Goal: Task Accomplishment & Management: Manage account settings

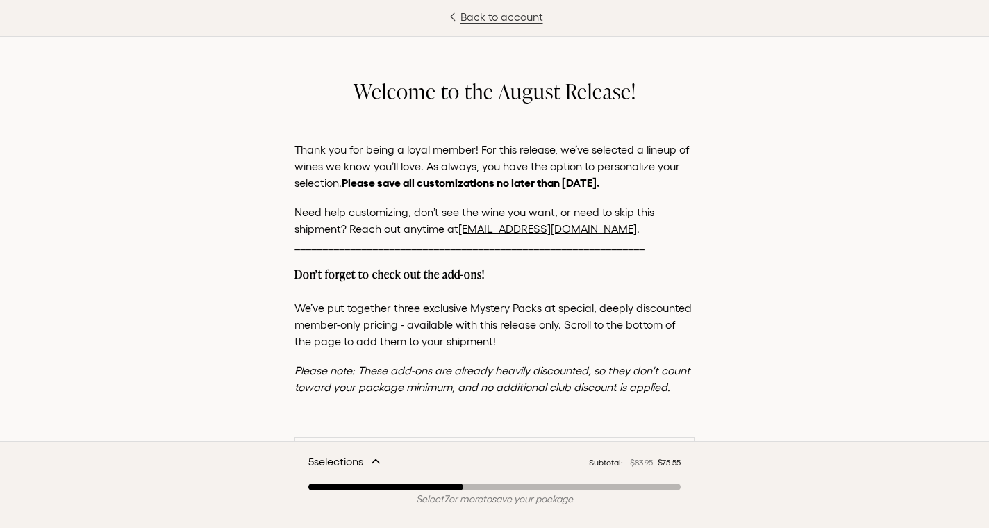
click at [486, 16] on link "Back to account" at bounding box center [494, 16] width 989 height 17
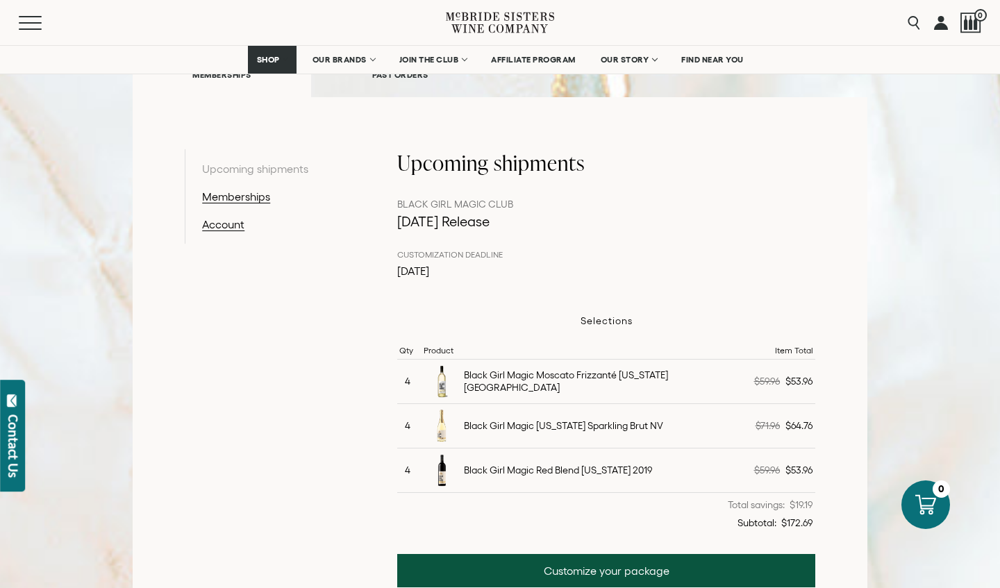
scroll to position [209, 0]
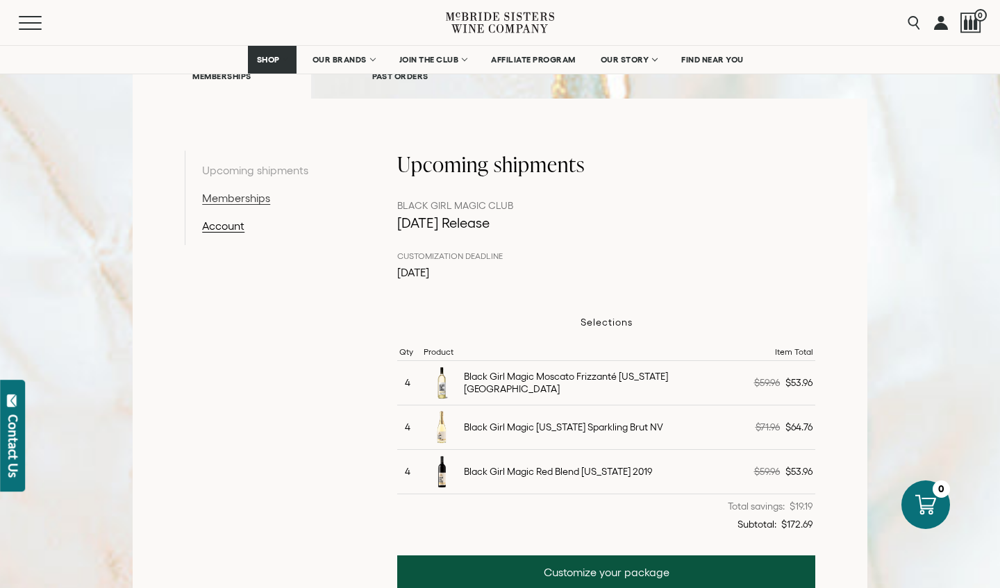
click at [259, 201] on link "Memberships" at bounding box center [274, 198] width 144 height 17
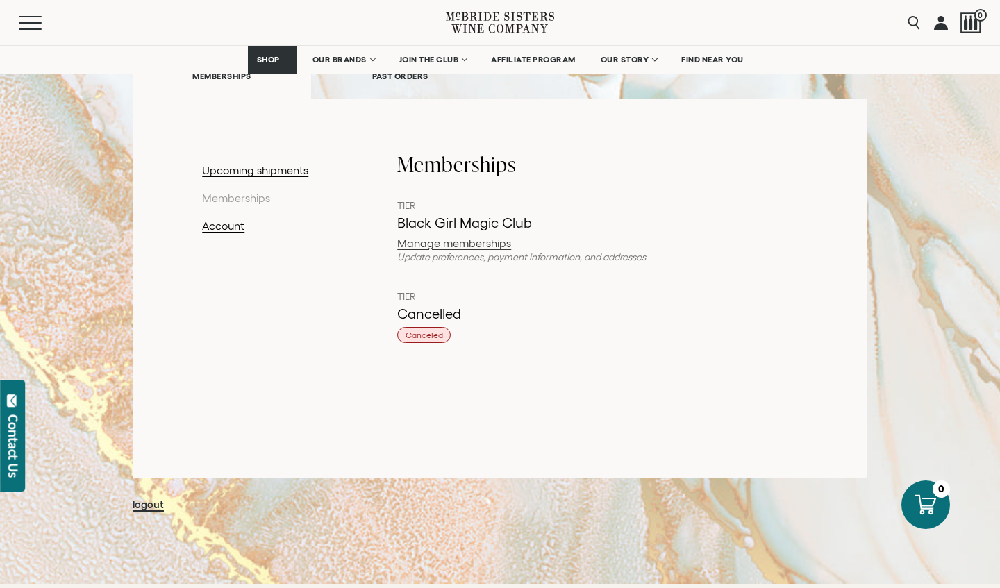
click at [410, 240] on link "Manage memberships" at bounding box center [606, 242] width 418 height 11
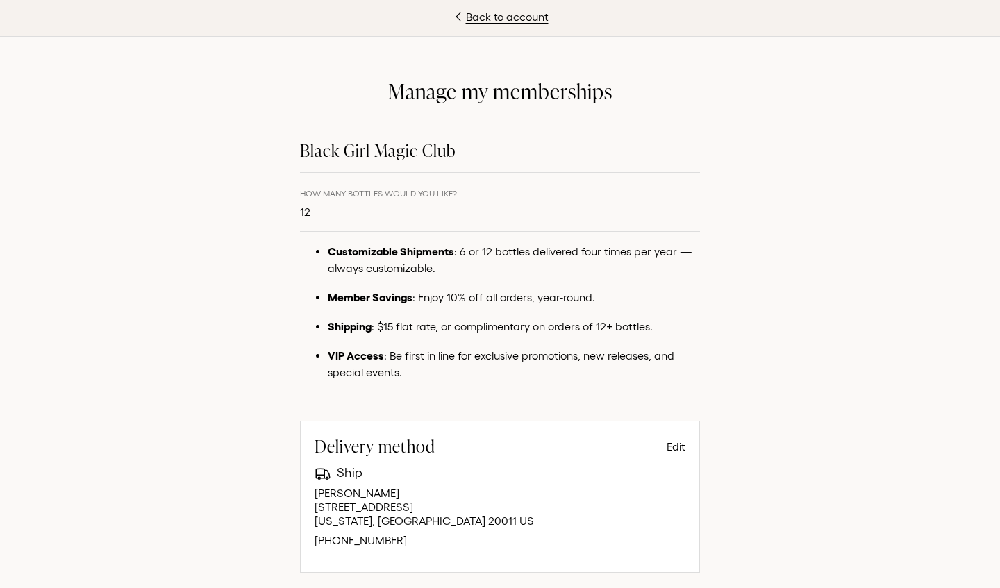
click at [305, 195] on span "How Many Bottles Would You Like?" at bounding box center [378, 193] width 157 height 9
click at [314, 203] on p "12" at bounding box center [378, 211] width 157 height 17
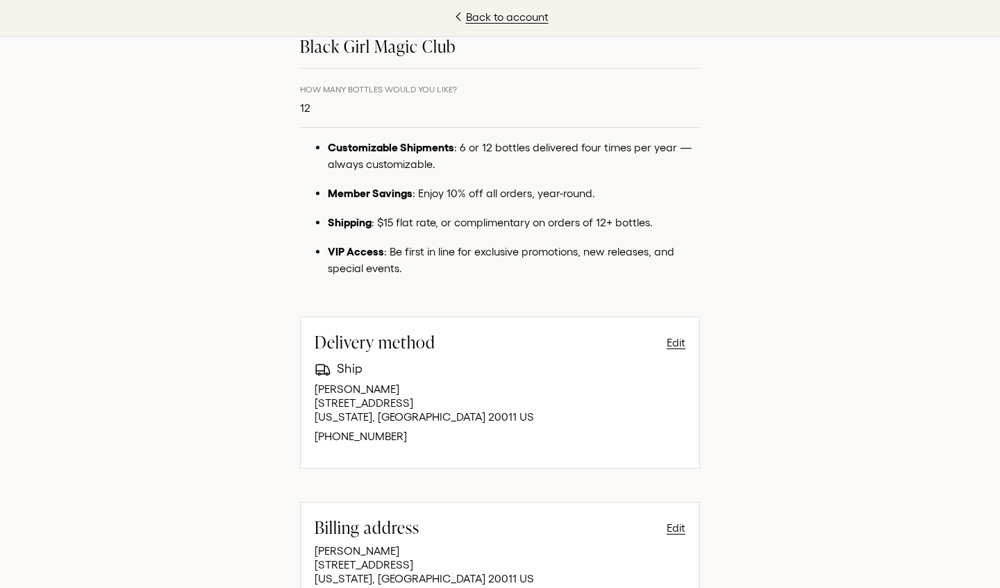
scroll to position [21, 0]
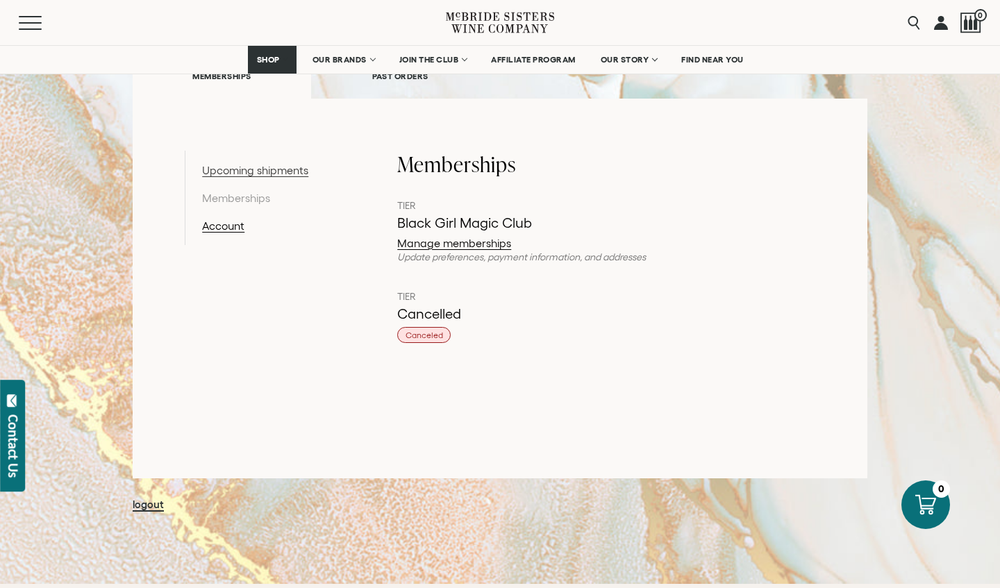
click at [260, 165] on link "Upcoming shipments" at bounding box center [274, 170] width 144 height 17
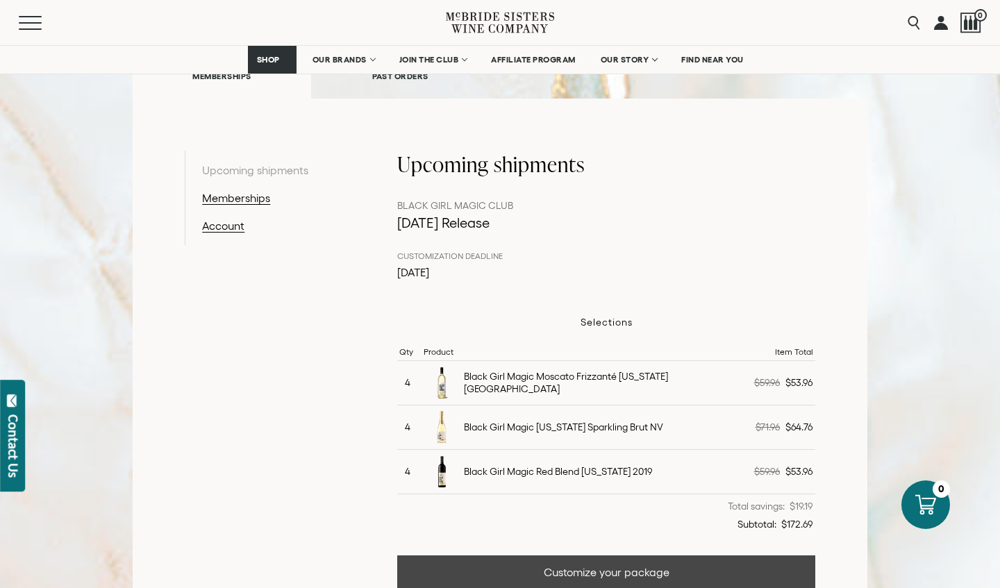
click at [597, 527] on link "Customize your package" at bounding box center [606, 571] width 418 height 33
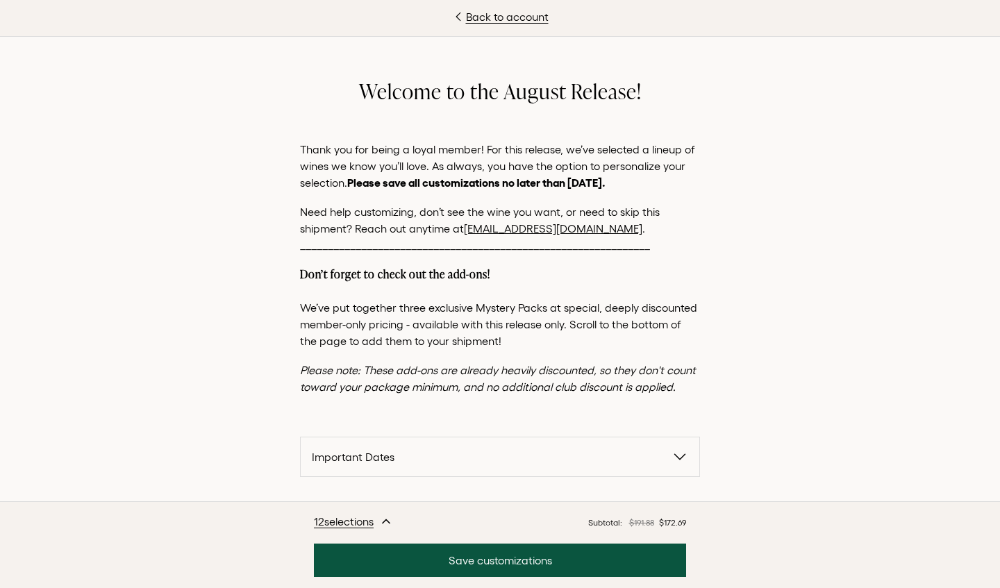
click at [389, 522] on icon "button" at bounding box center [385, 521] width 7 height 3
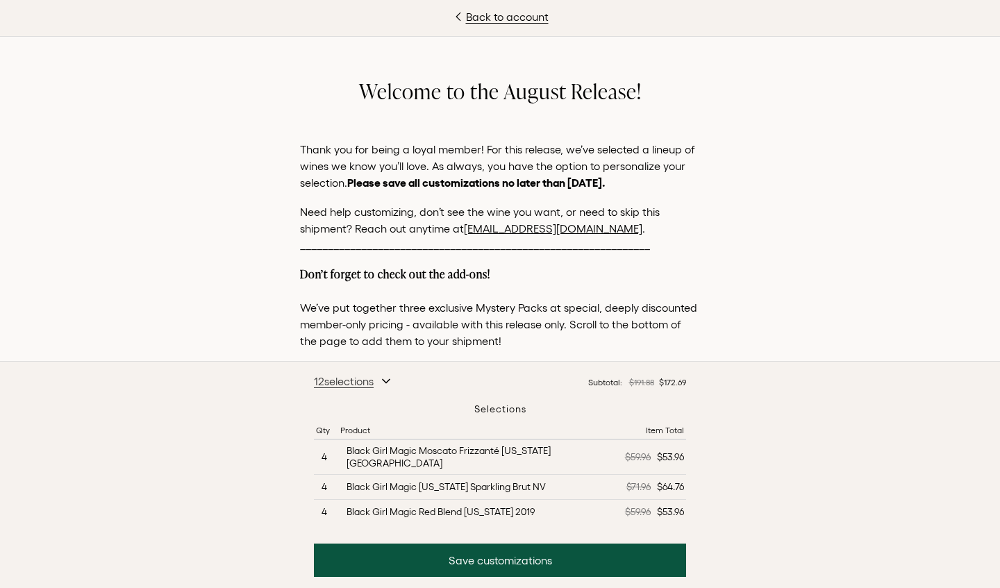
click at [339, 389] on span "12 selection s" at bounding box center [344, 381] width 60 height 17
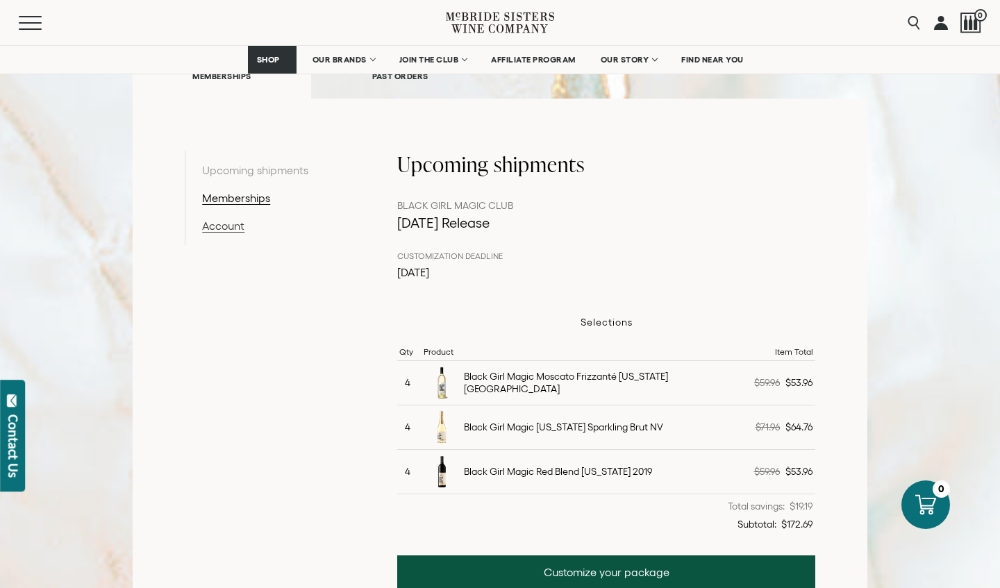
click at [231, 224] on link "Account" at bounding box center [274, 225] width 144 height 17
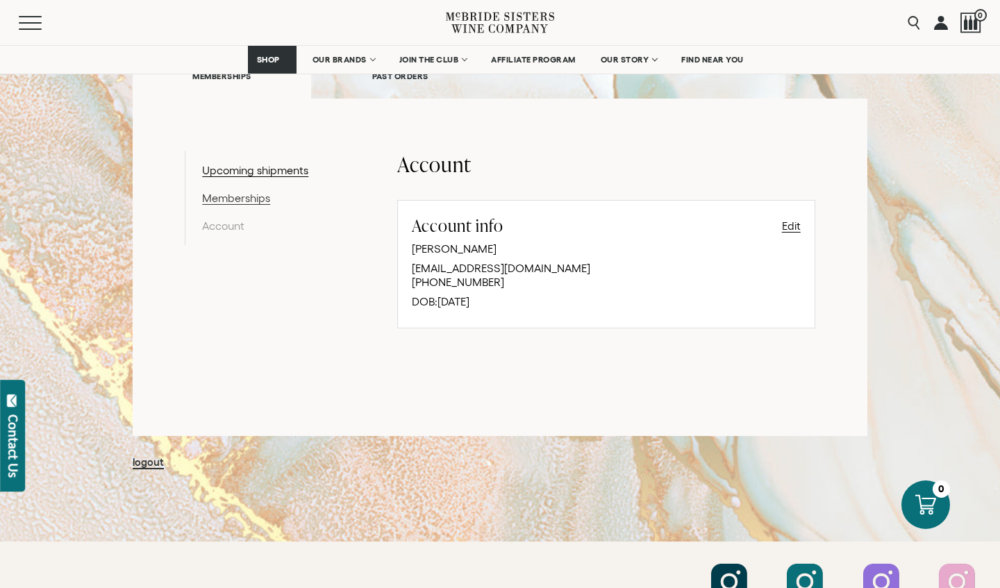
click at [232, 197] on link "Memberships" at bounding box center [274, 198] width 144 height 17
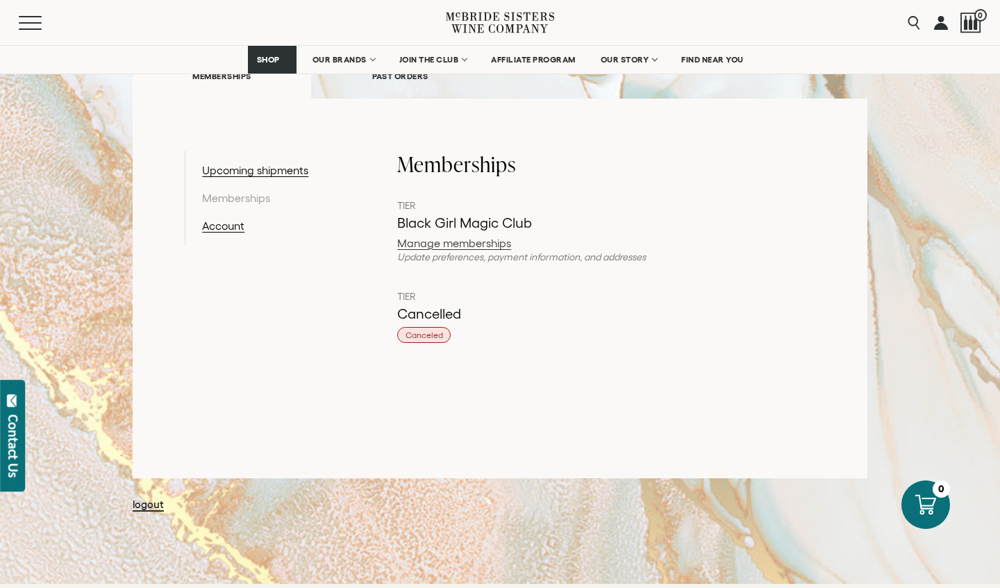
click at [410, 241] on link "Manage memberships" at bounding box center [606, 242] width 418 height 11
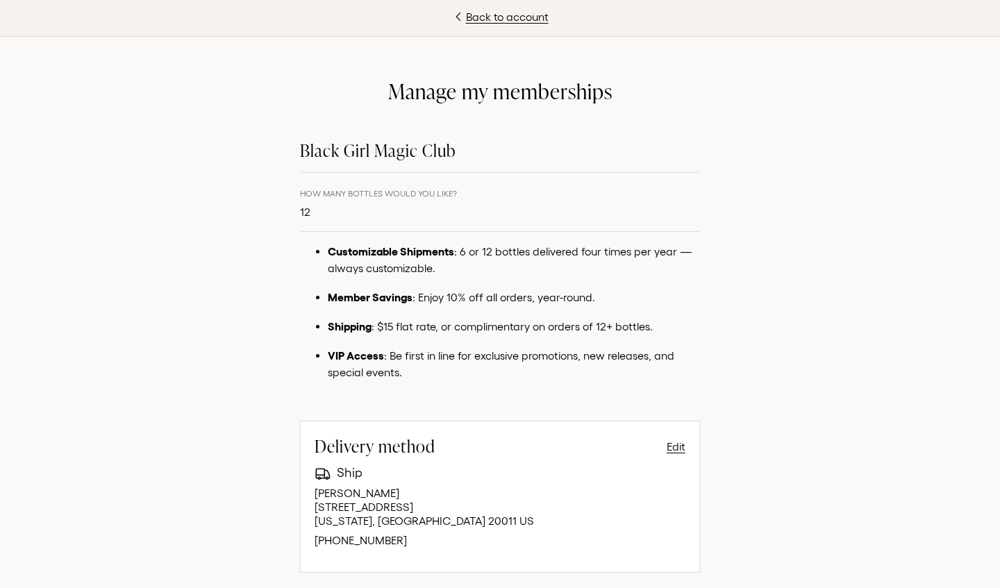
click at [308, 212] on p "12" at bounding box center [378, 211] width 157 height 17
click at [325, 217] on p "12" at bounding box center [378, 211] width 157 height 17
click at [483, 24] on link "Back to account" at bounding box center [500, 16] width 1000 height 17
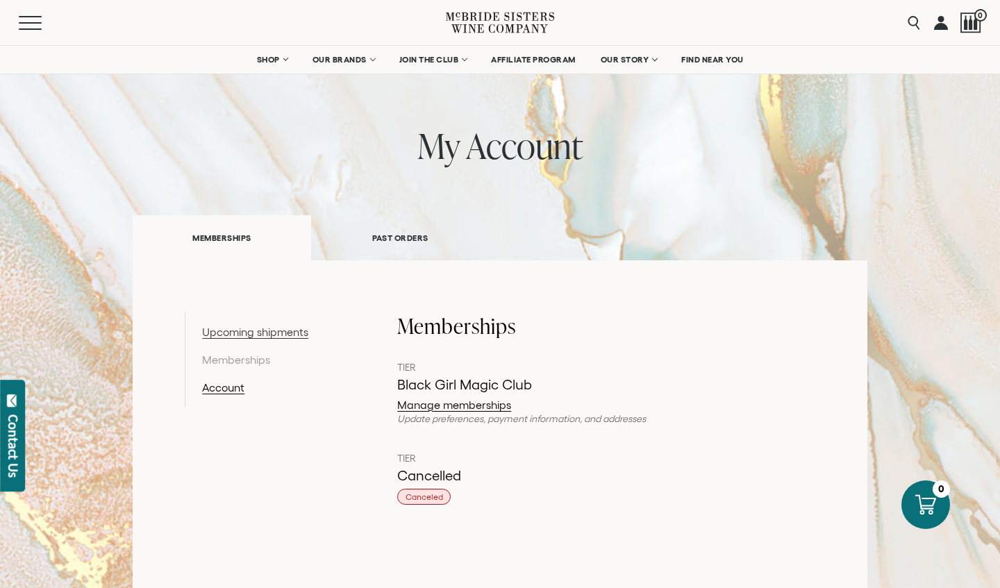
scroll to position [3, 0]
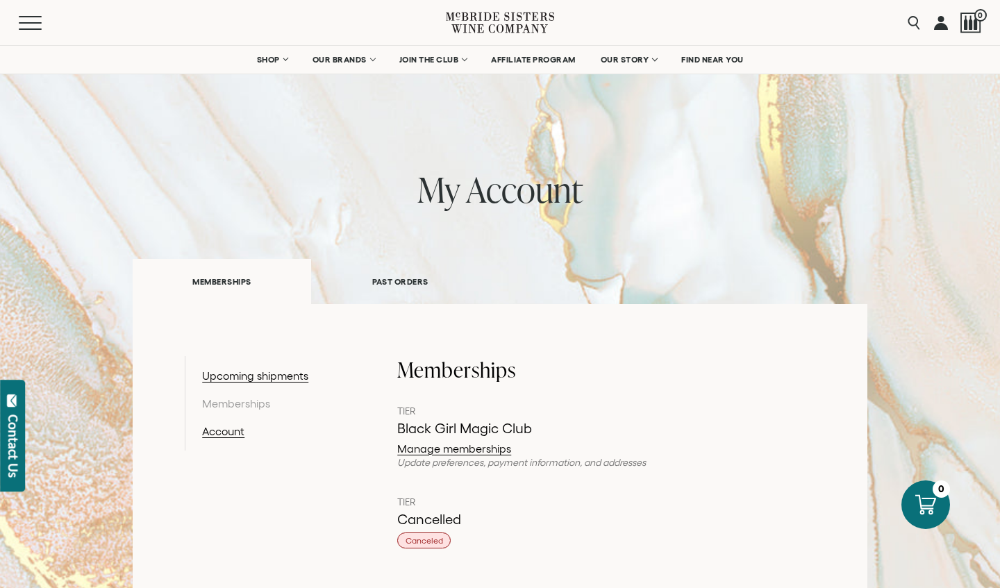
click at [382, 283] on link "PAST ORDERS" at bounding box center [400, 282] width 178 height 48
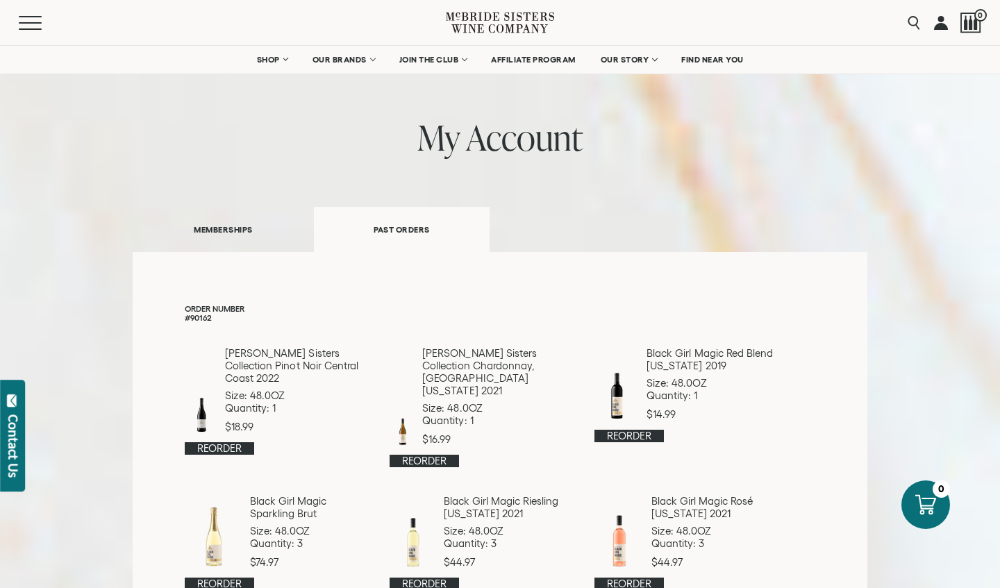
scroll to position [55, 0]
click at [219, 230] on link "MEMBERSHIPS" at bounding box center [223, 230] width 180 height 48
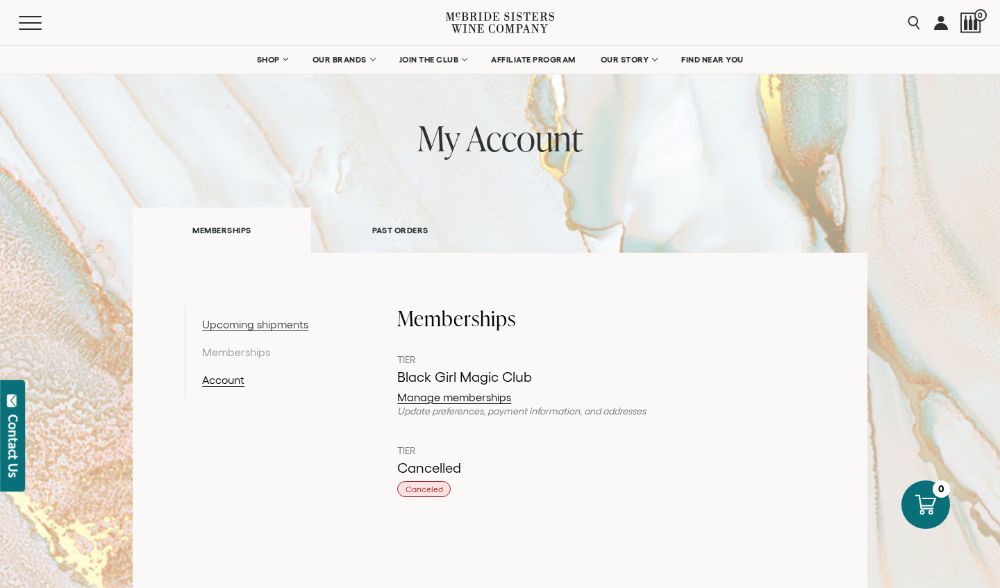
click at [232, 323] on link "Upcoming shipments" at bounding box center [274, 324] width 144 height 17
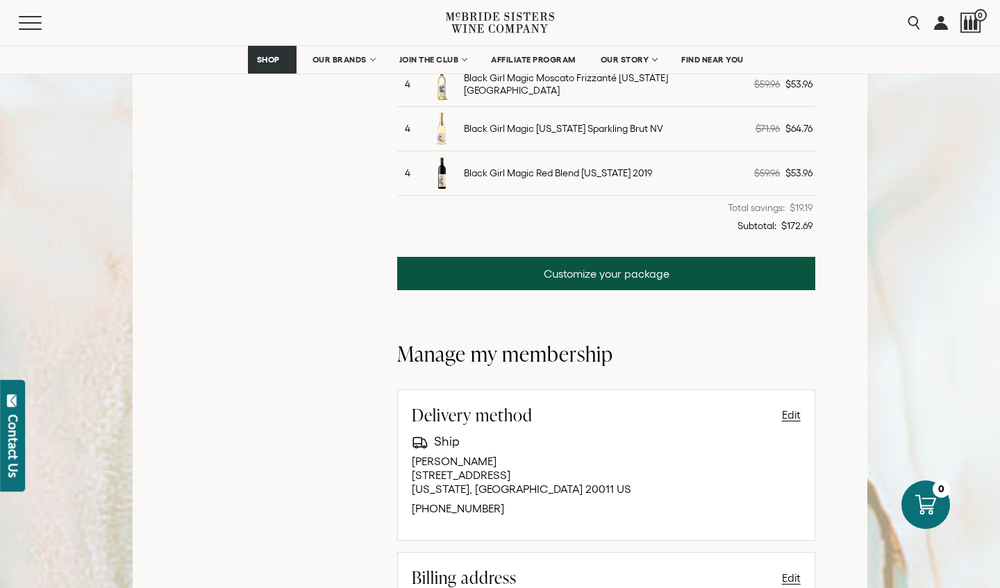
scroll to position [516, 0]
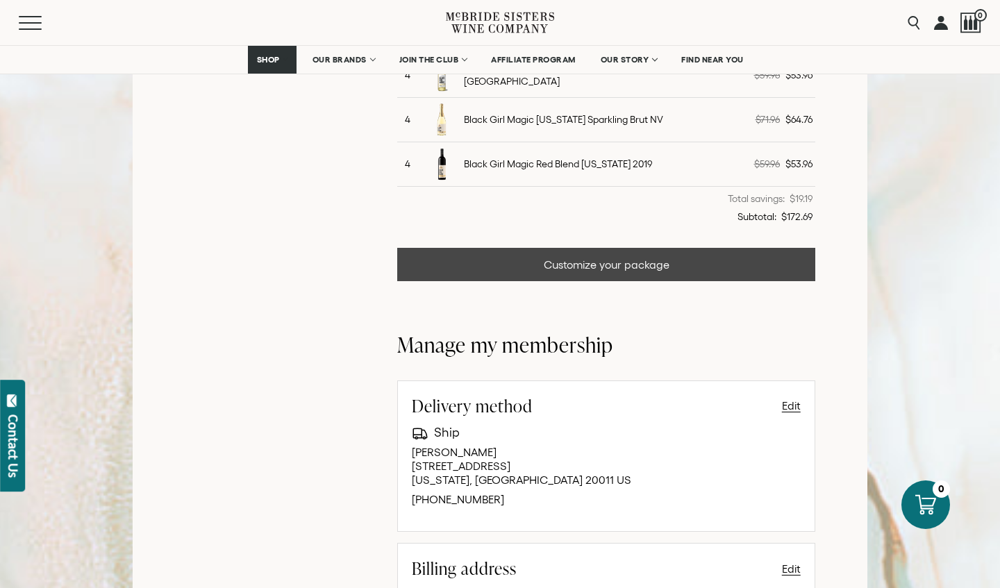
click at [580, 271] on link "Customize your package" at bounding box center [606, 264] width 418 height 33
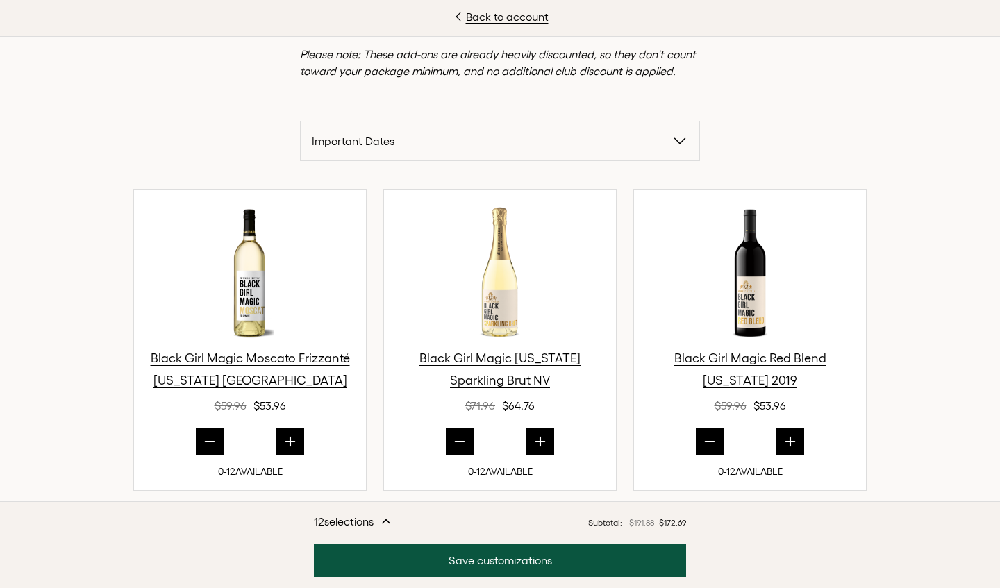
scroll to position [520, 0]
click at [204, 442] on icon "prior quantity" at bounding box center [210, 442] width 14 height 14
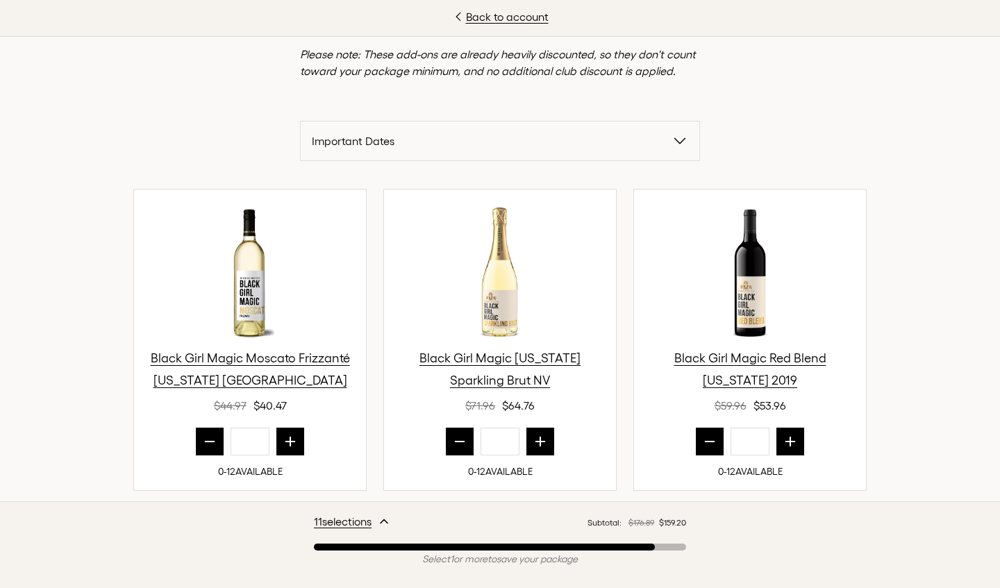
click at [204, 442] on icon "prior quantity" at bounding box center [210, 442] width 14 height 14
type input "*"
click at [449, 444] on button "prior quantity" at bounding box center [460, 442] width 28 height 28
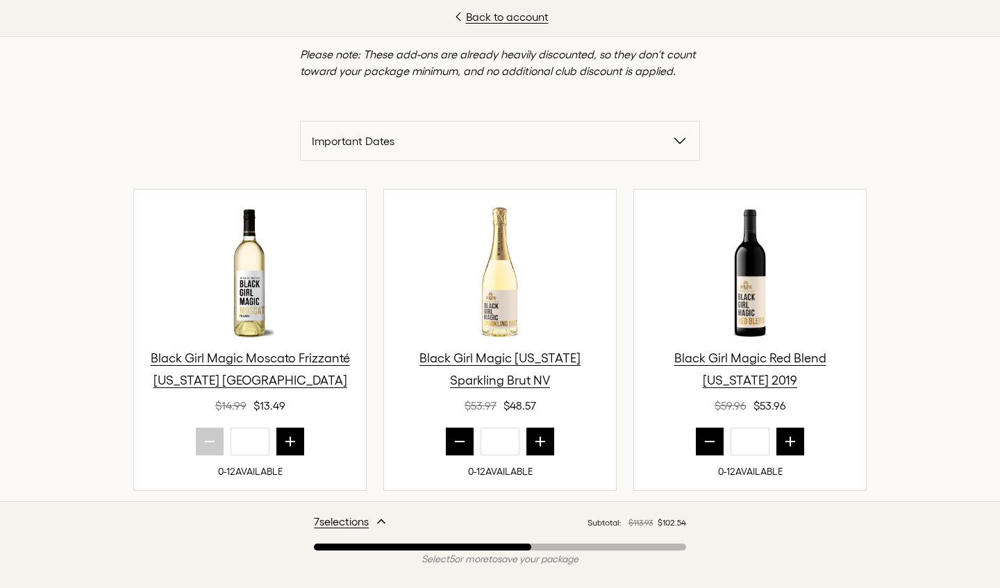
type input "*"
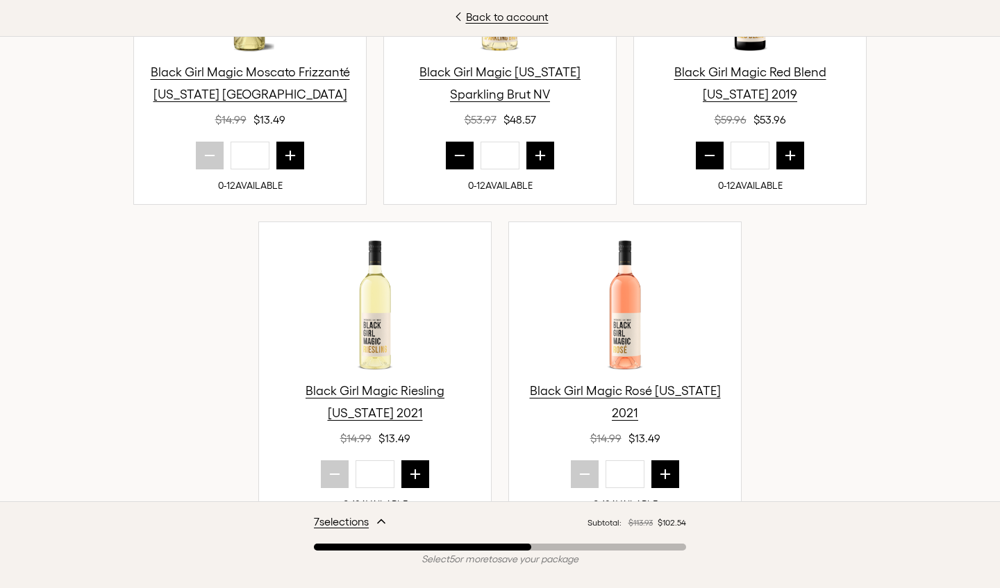
scroll to position [601, 0]
click at [701, 162] on button "prior quantity" at bounding box center [710, 156] width 28 height 28
type input "*"
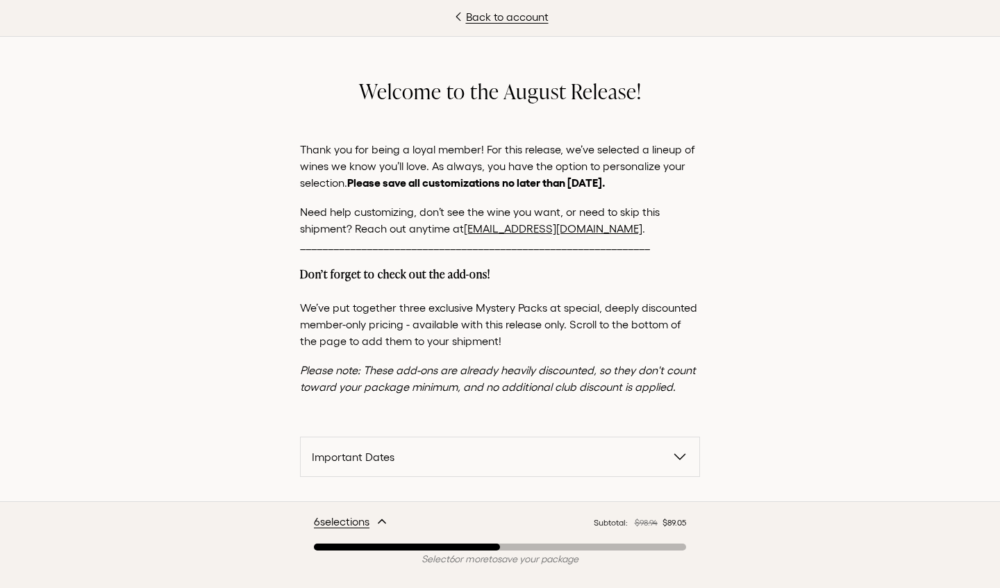
scroll to position [0, 0]
click at [557, 230] on link "[EMAIL_ADDRESS][DOMAIN_NAME]" at bounding box center [553, 228] width 178 height 12
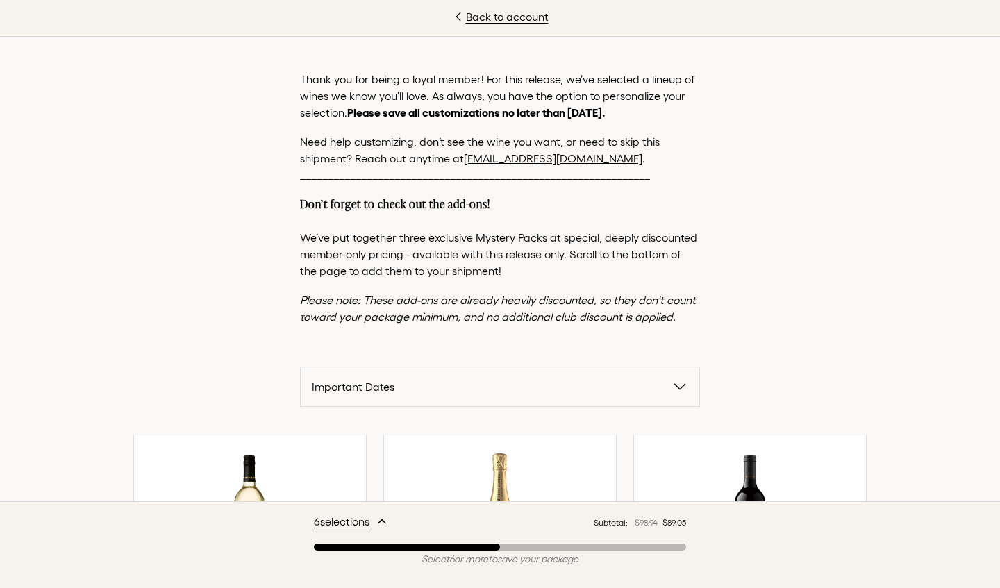
scroll to position [110, 0]
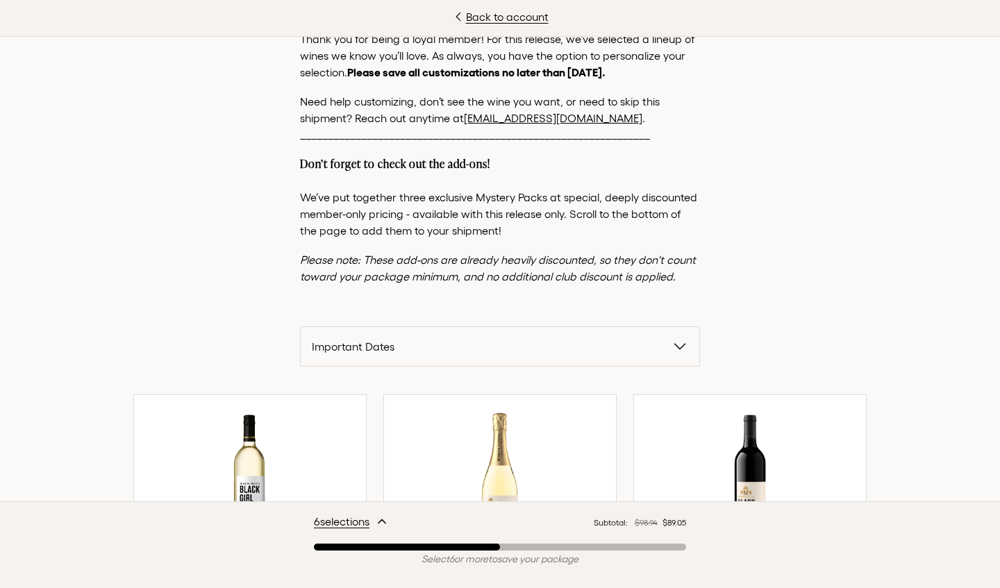
click at [681, 342] on icon "button" at bounding box center [679, 346] width 17 height 17
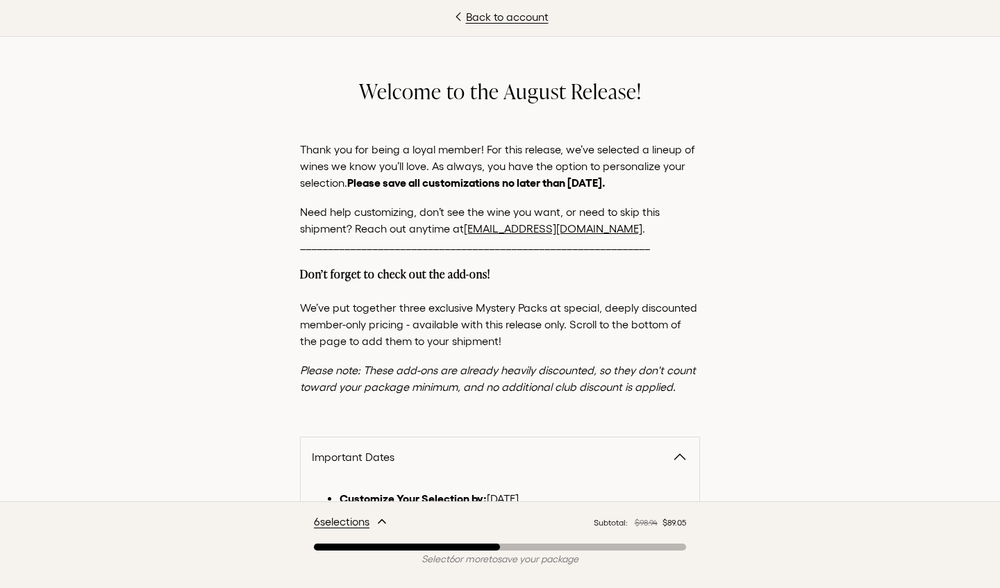
scroll to position [0, 0]
click at [468, 21] on link "Back to account" at bounding box center [500, 16] width 1000 height 17
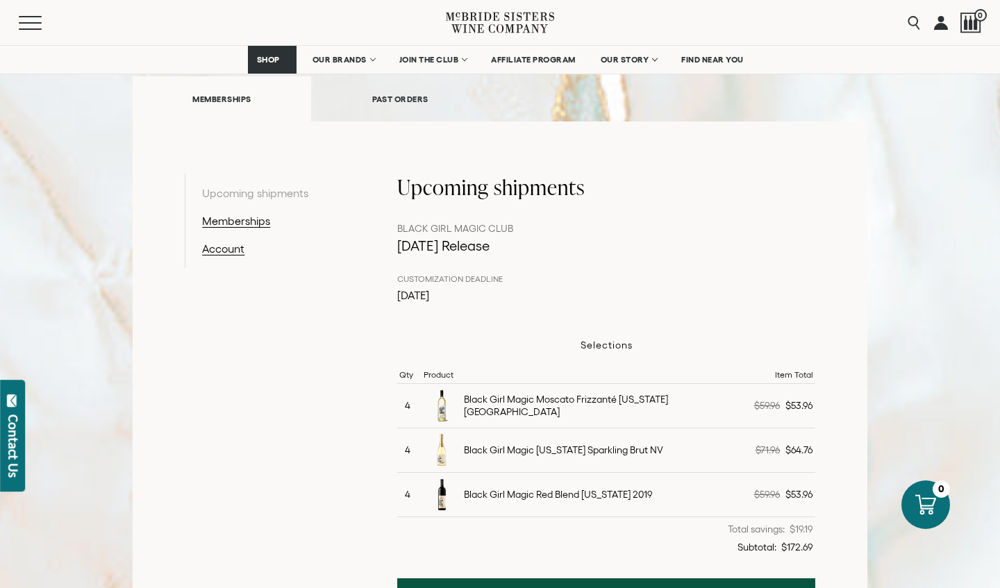
scroll to position [185, 0]
click at [260, 228] on link "Memberships" at bounding box center [274, 221] width 144 height 17
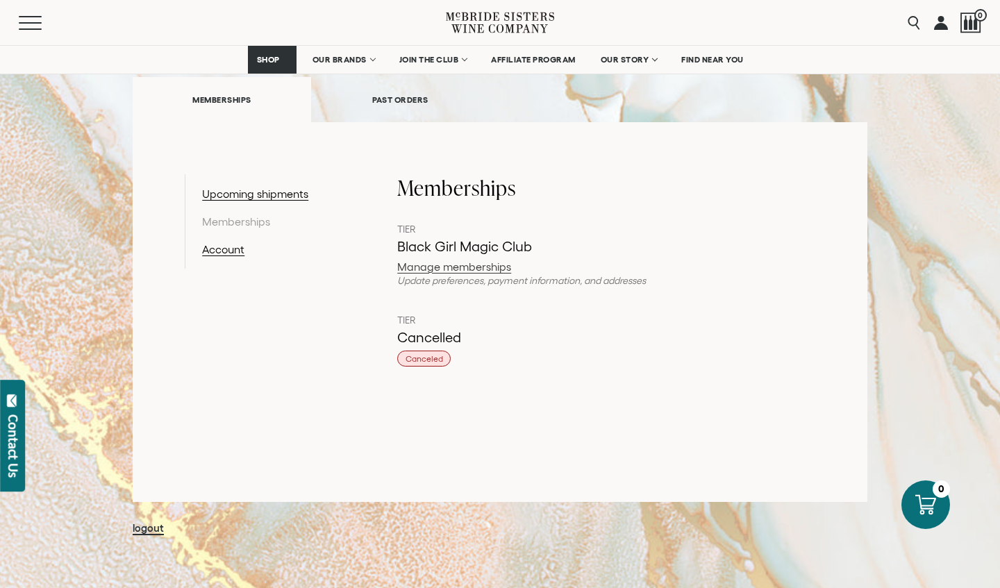
click at [419, 266] on link "Manage memberships" at bounding box center [606, 266] width 418 height 11
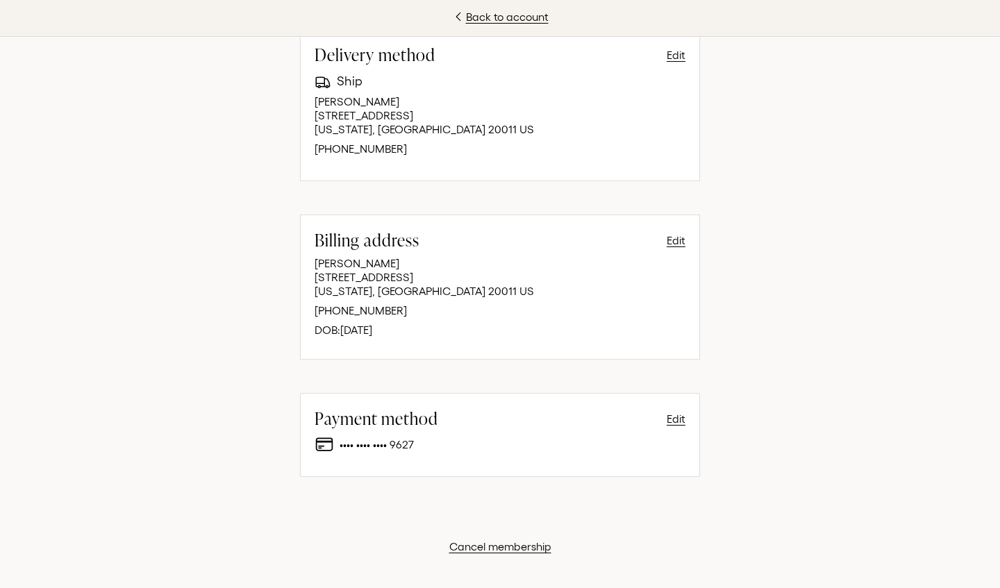
scroll to position [391, 0]
click at [525, 15] on link "Back to account" at bounding box center [500, 16] width 1000 height 17
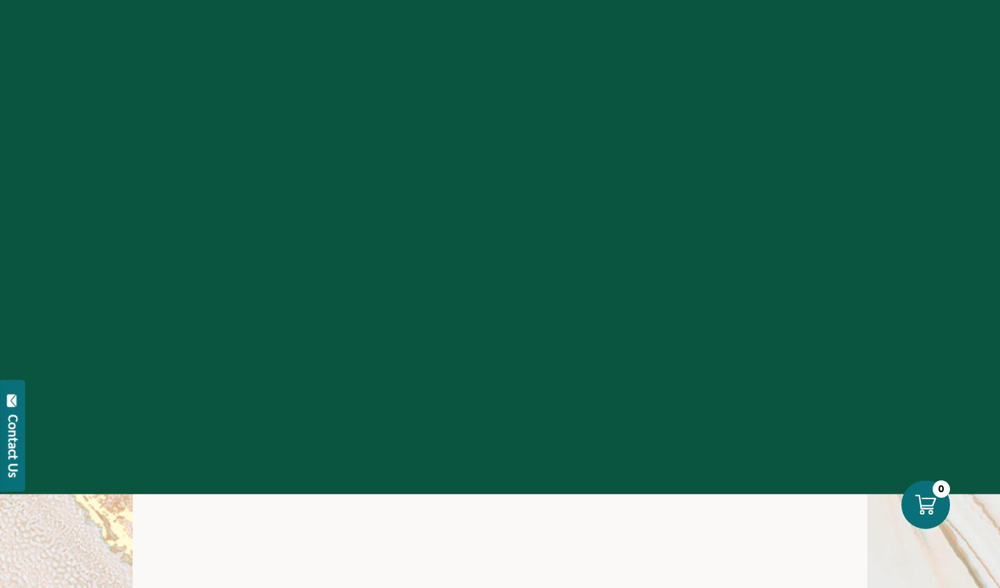
scroll to position [185, 0]
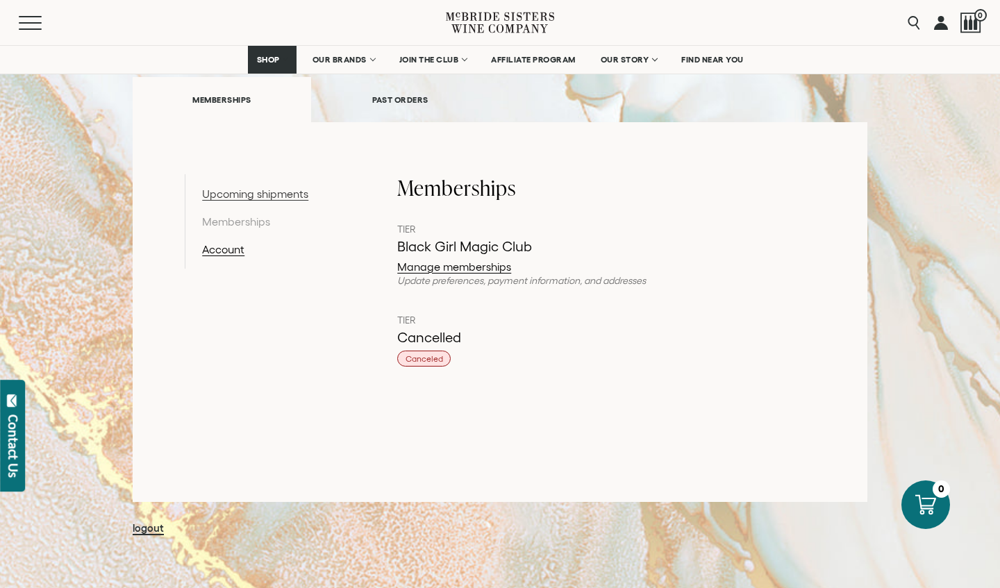
click at [299, 190] on link "Upcoming shipments" at bounding box center [274, 193] width 144 height 17
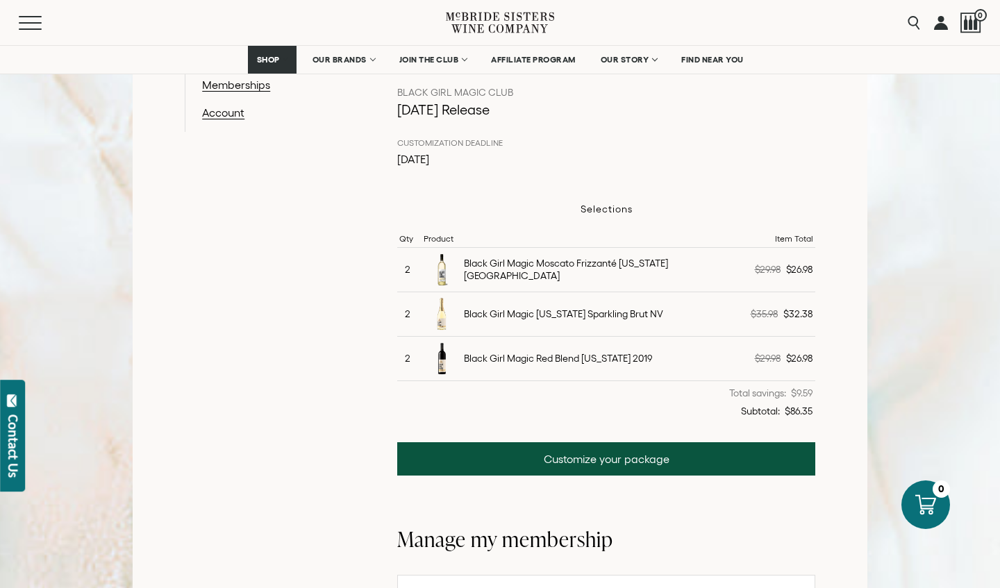
scroll to position [362, 0]
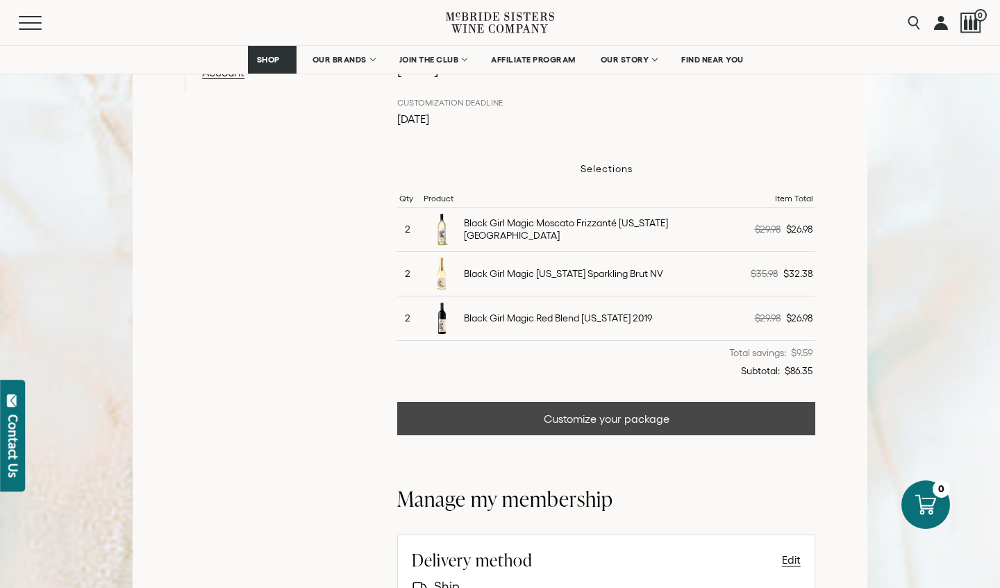
click at [589, 423] on link "Customize your package" at bounding box center [606, 418] width 418 height 33
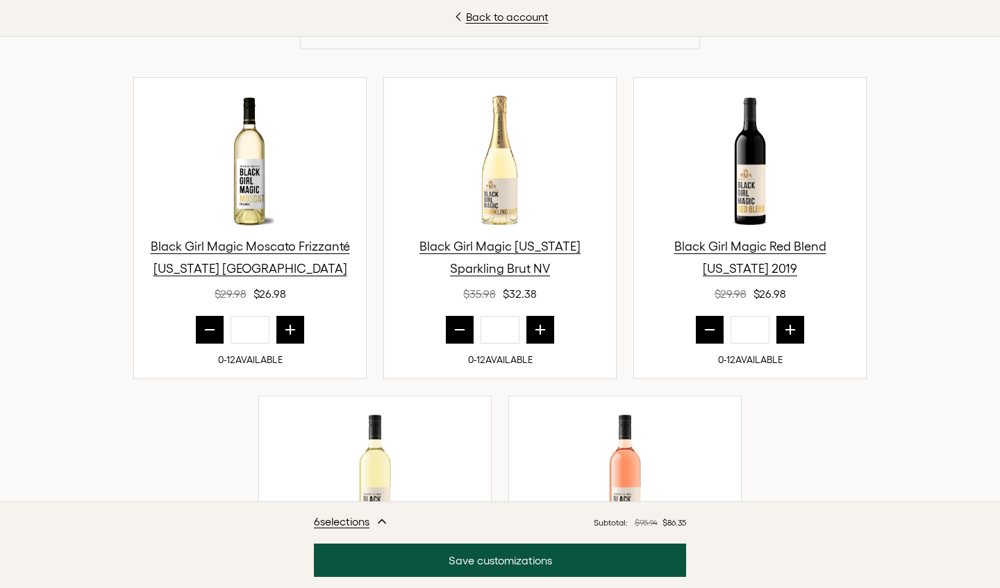
scroll to position [476, 0]
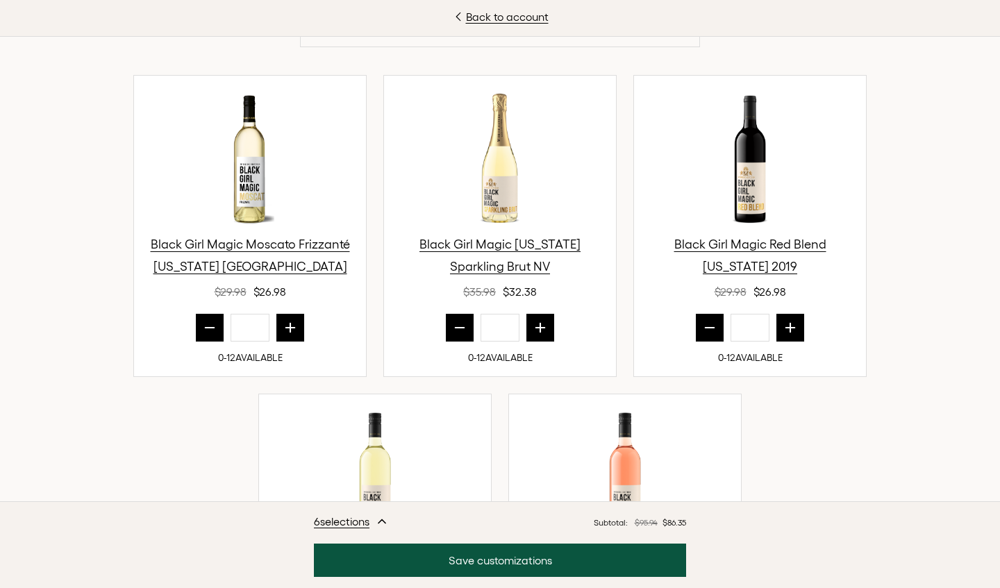
click at [204, 321] on icon "prior quantity" at bounding box center [210, 328] width 14 height 14
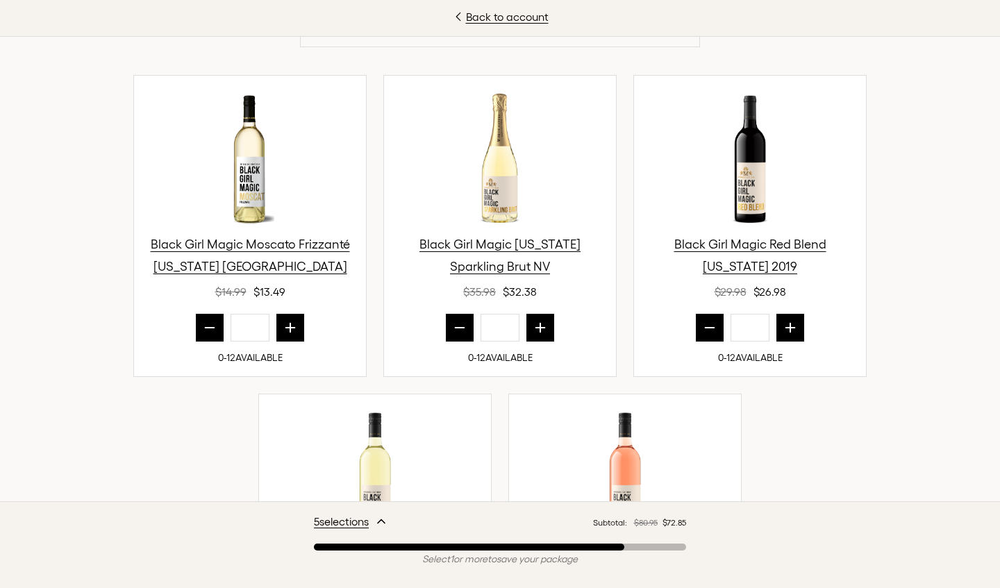
click at [204, 321] on icon "prior quantity" at bounding box center [210, 328] width 14 height 14
type input "*"
click at [795, 330] on icon "next quantity" at bounding box center [790, 328] width 14 height 14
type input "*"
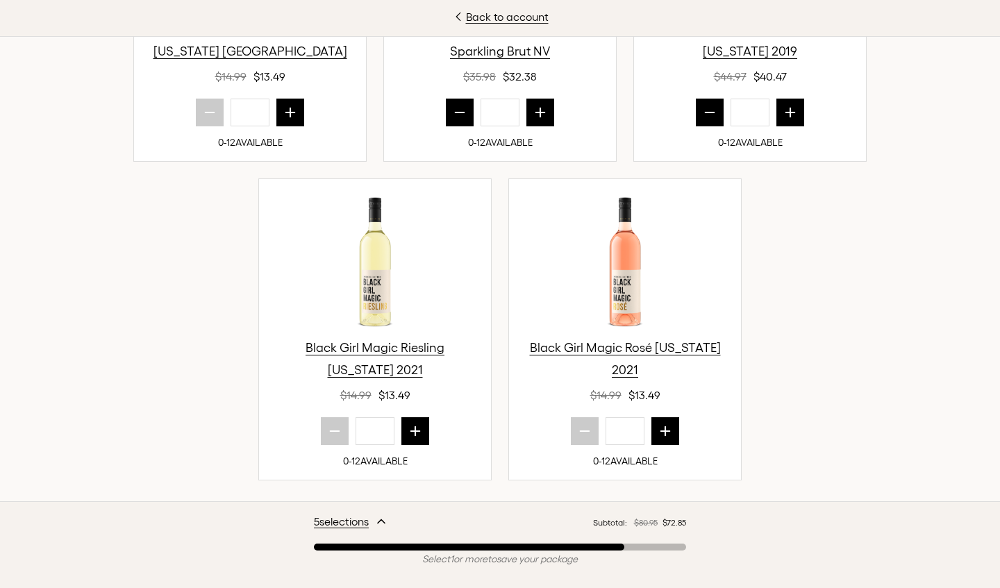
scroll to position [693, 0]
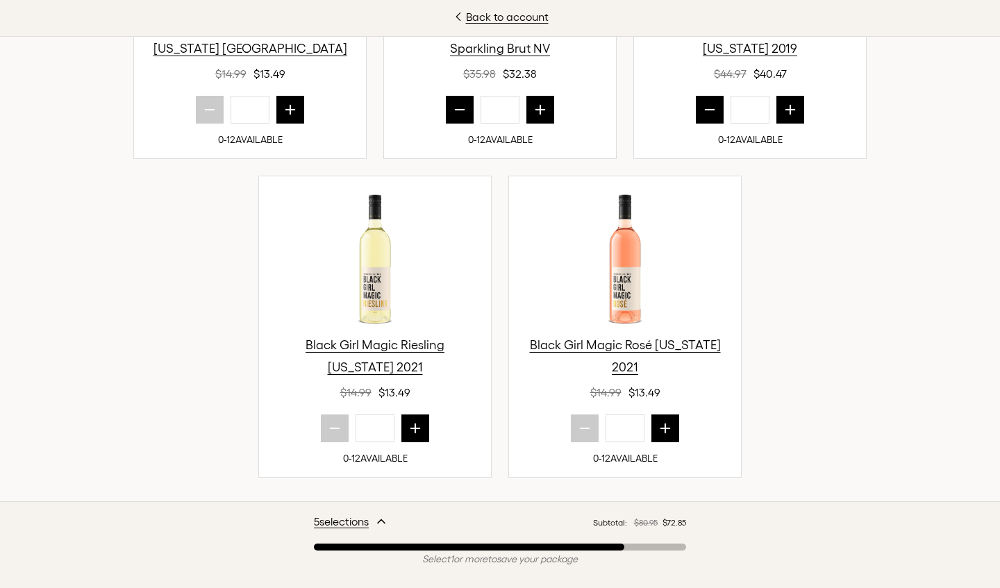
click at [544, 111] on icon "next quantity" at bounding box center [540, 110] width 14 height 14
type input "*"
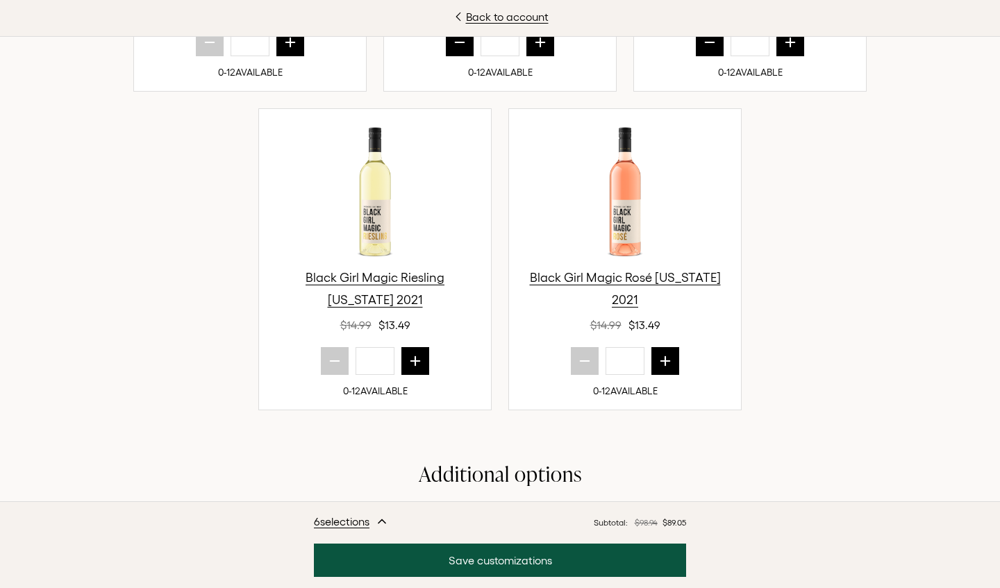
scroll to position [819, 0]
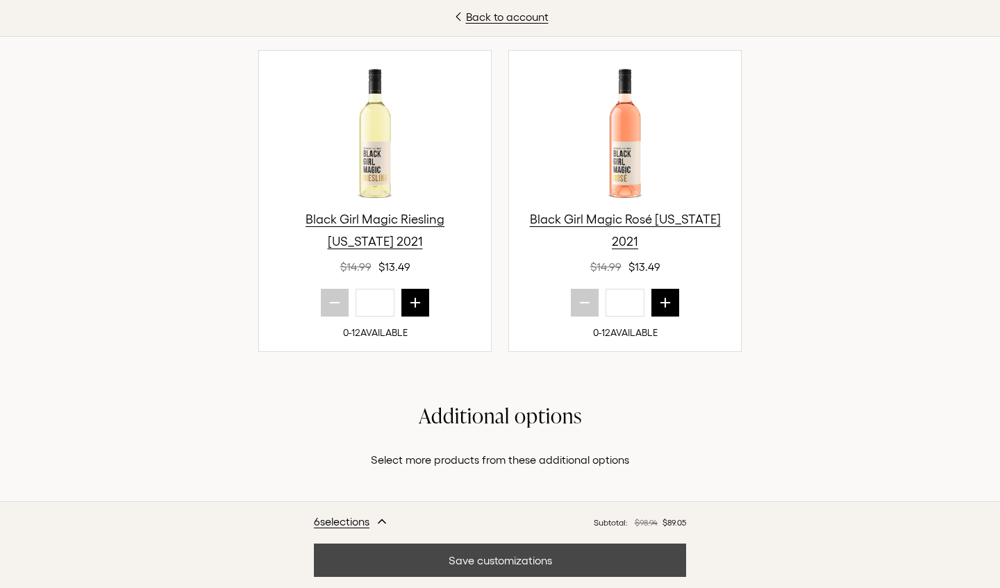
click at [515, 563] on button "Save customizations" at bounding box center [500, 560] width 372 height 33
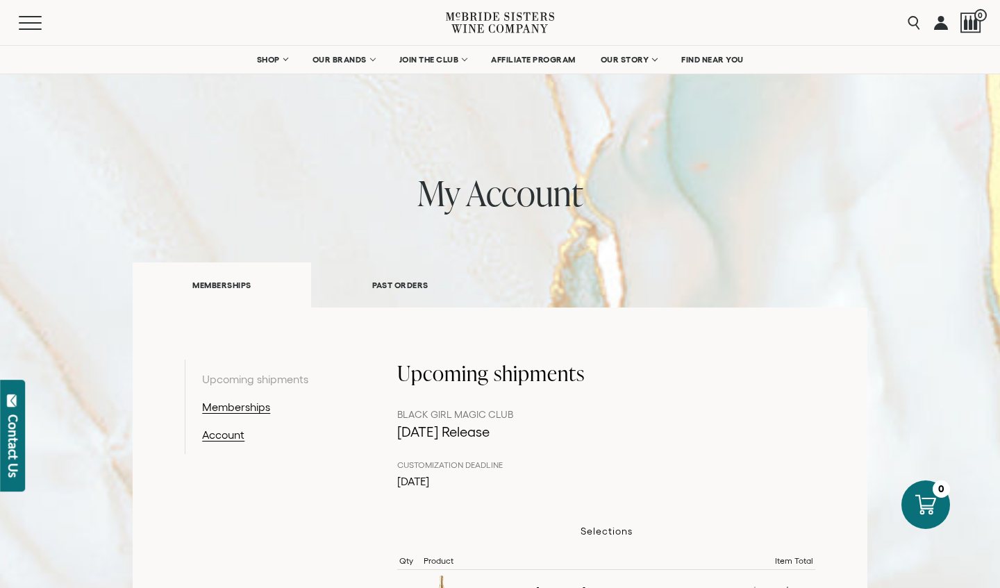
click at [934, 25] on link at bounding box center [941, 22] width 14 height 45
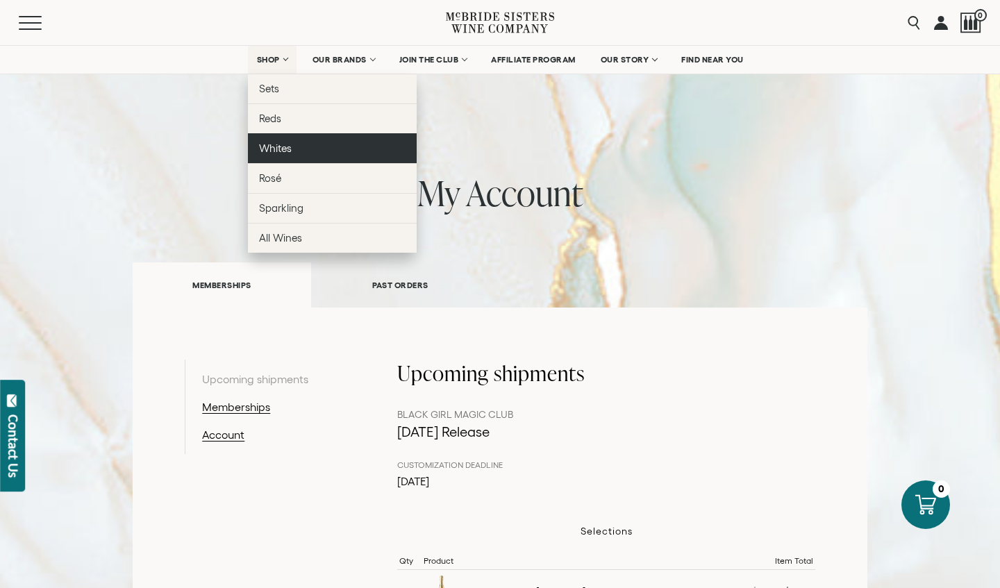
click at [274, 148] on span "Whites" at bounding box center [275, 148] width 33 height 12
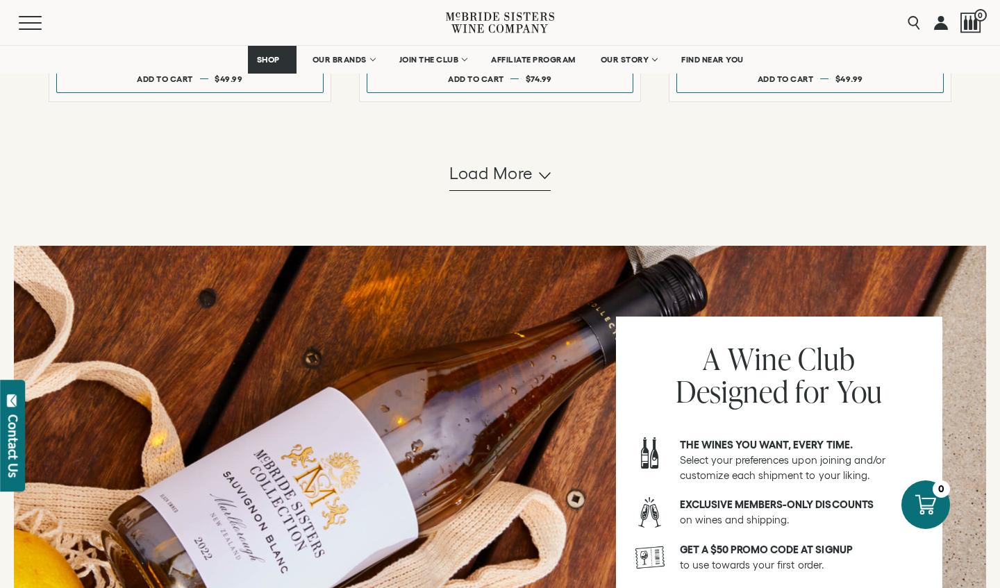
scroll to position [1527, 0]
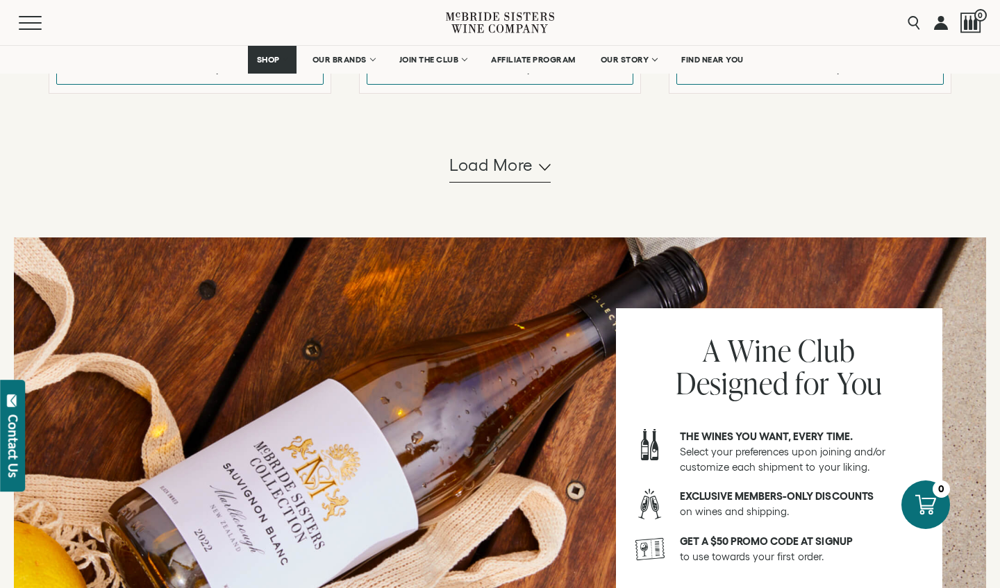
click at [547, 170] on polyline "button" at bounding box center [544, 168] width 10 height 6
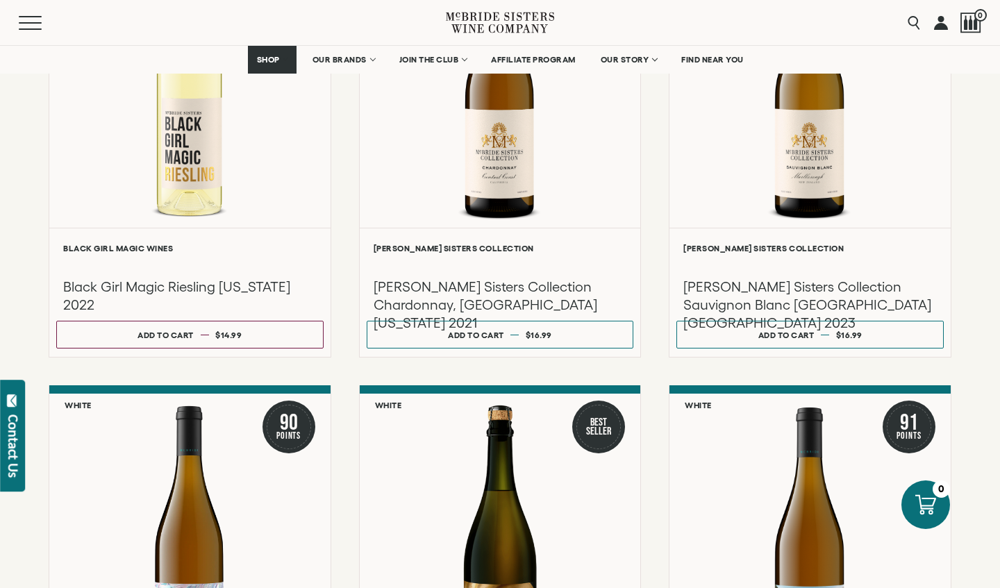
scroll to position [823, 0]
